Goal: Navigation & Orientation: Understand site structure

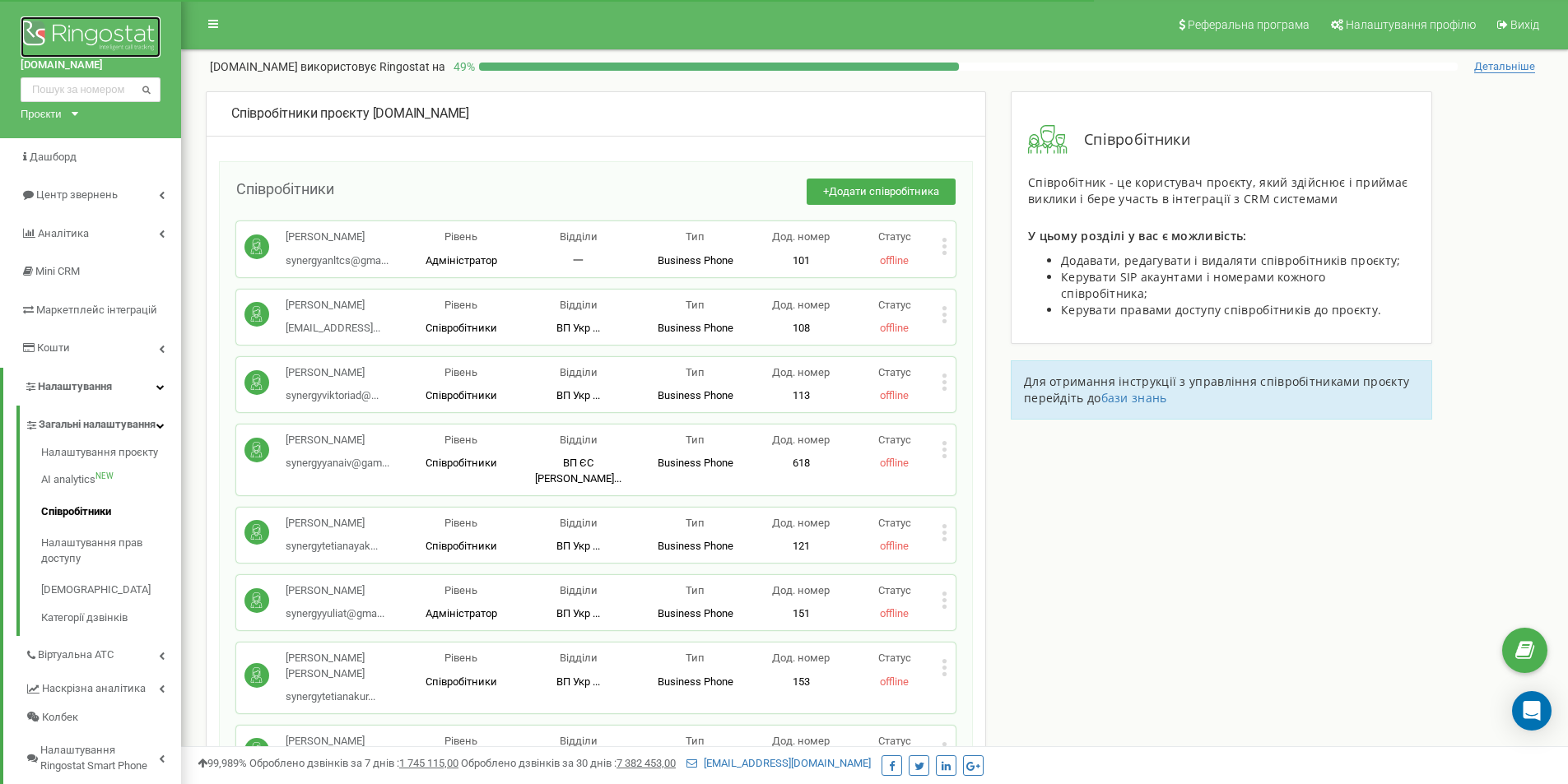
click at [127, 38] on img at bounding box center [90, 38] width 140 height 41
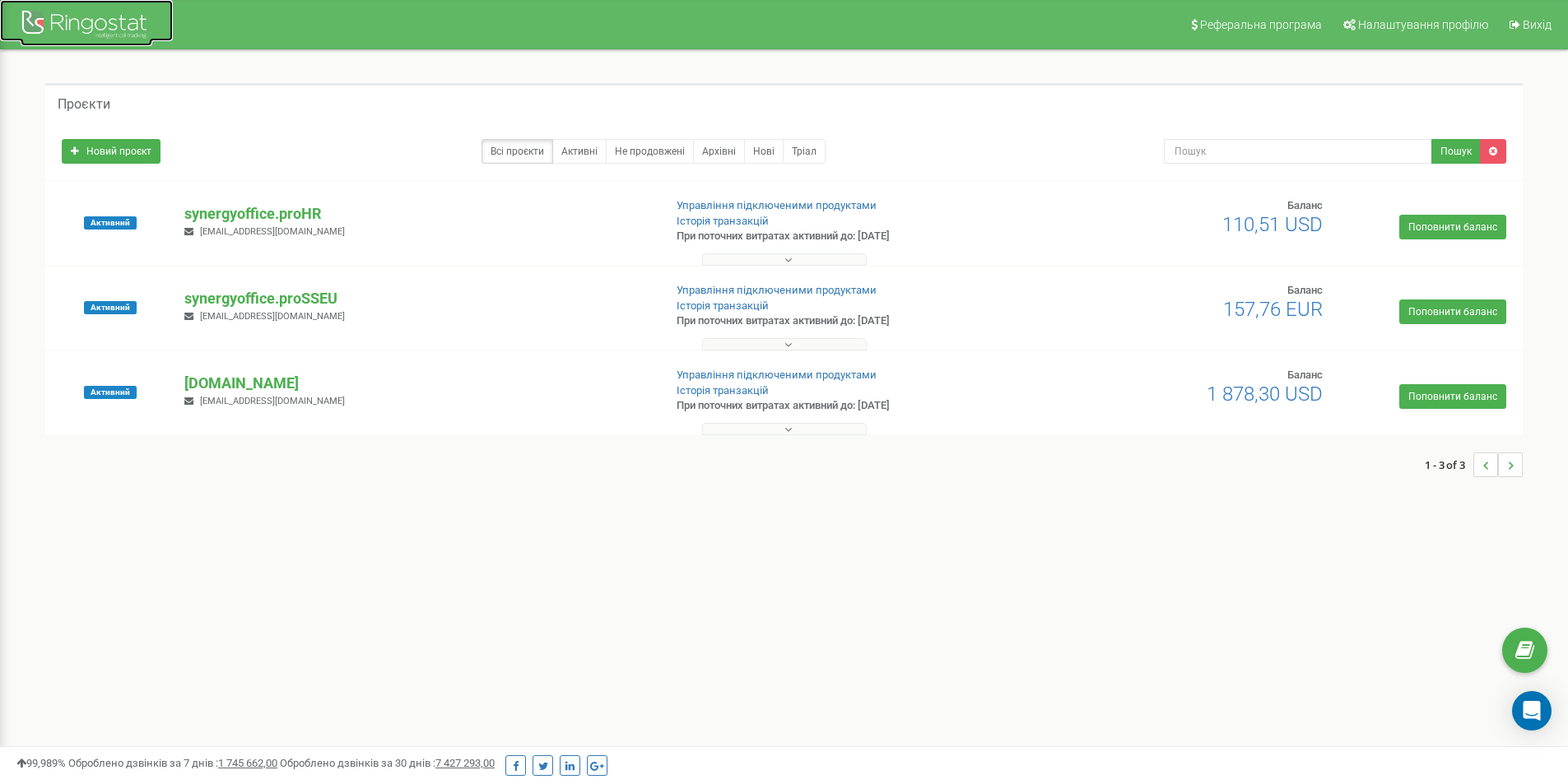
click at [109, 17] on div at bounding box center [86, 26] width 131 height 39
